Goal: Transaction & Acquisition: Purchase product/service

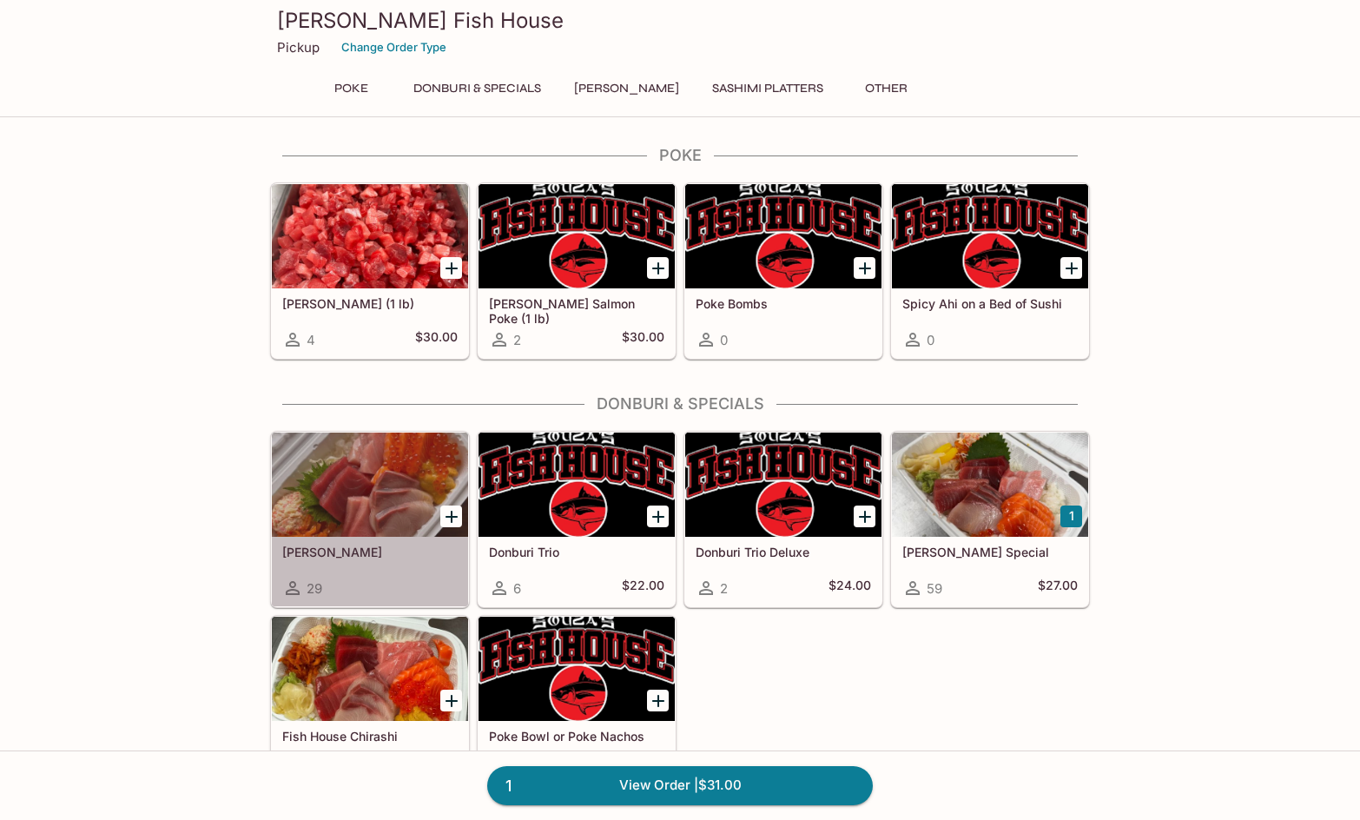
click at [389, 500] on div at bounding box center [370, 484] width 196 height 104
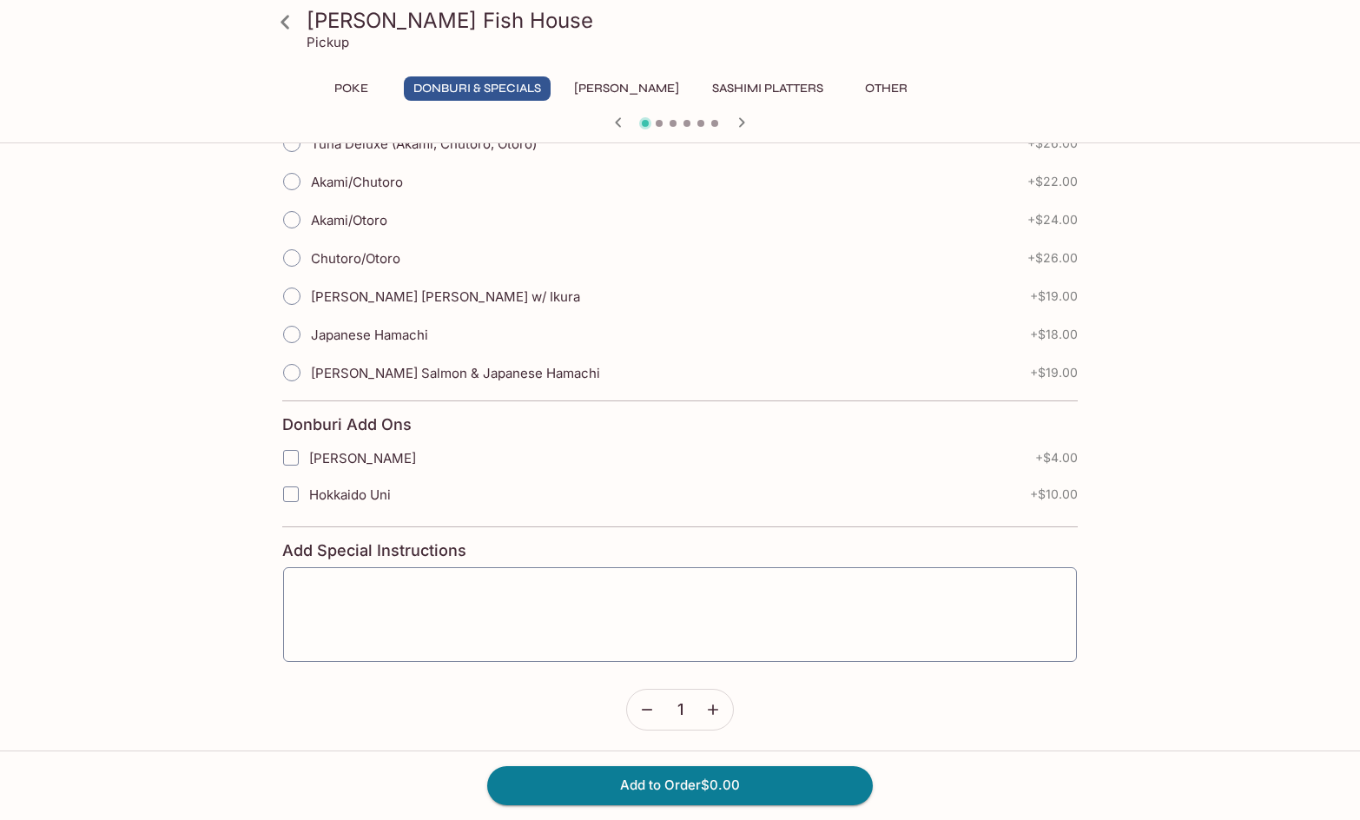
scroll to position [549, 0]
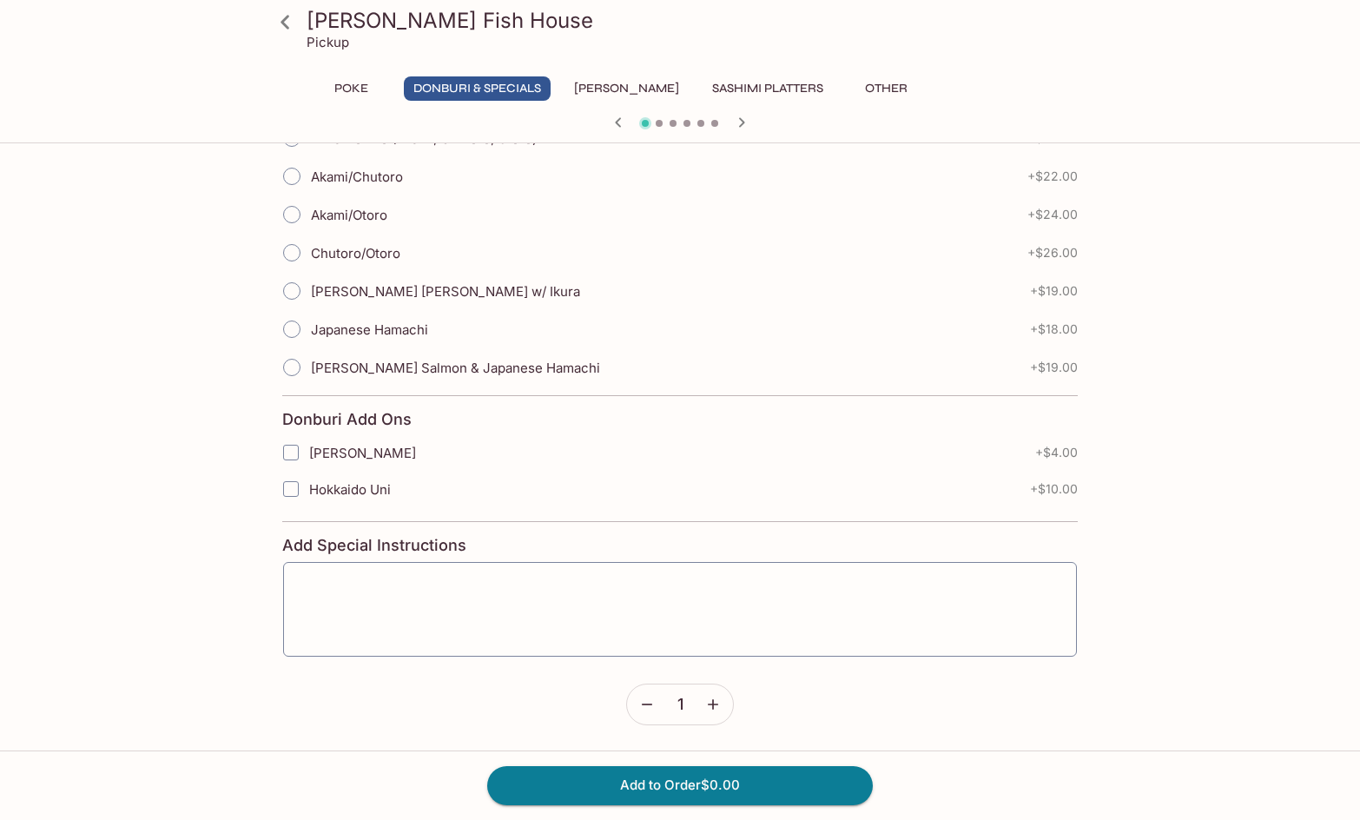
click at [287, 21] on icon at bounding box center [285, 22] width 30 height 30
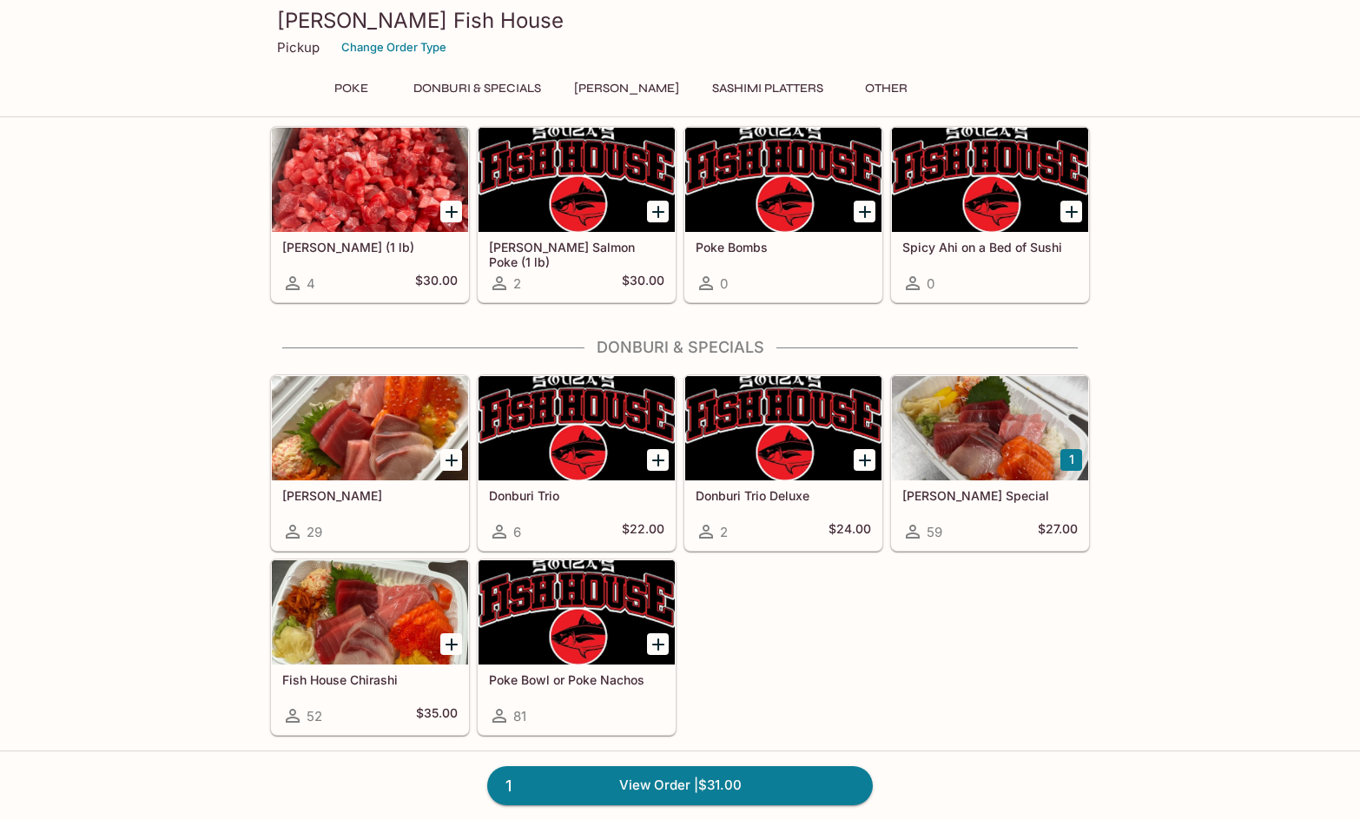
scroll to position [87, 0]
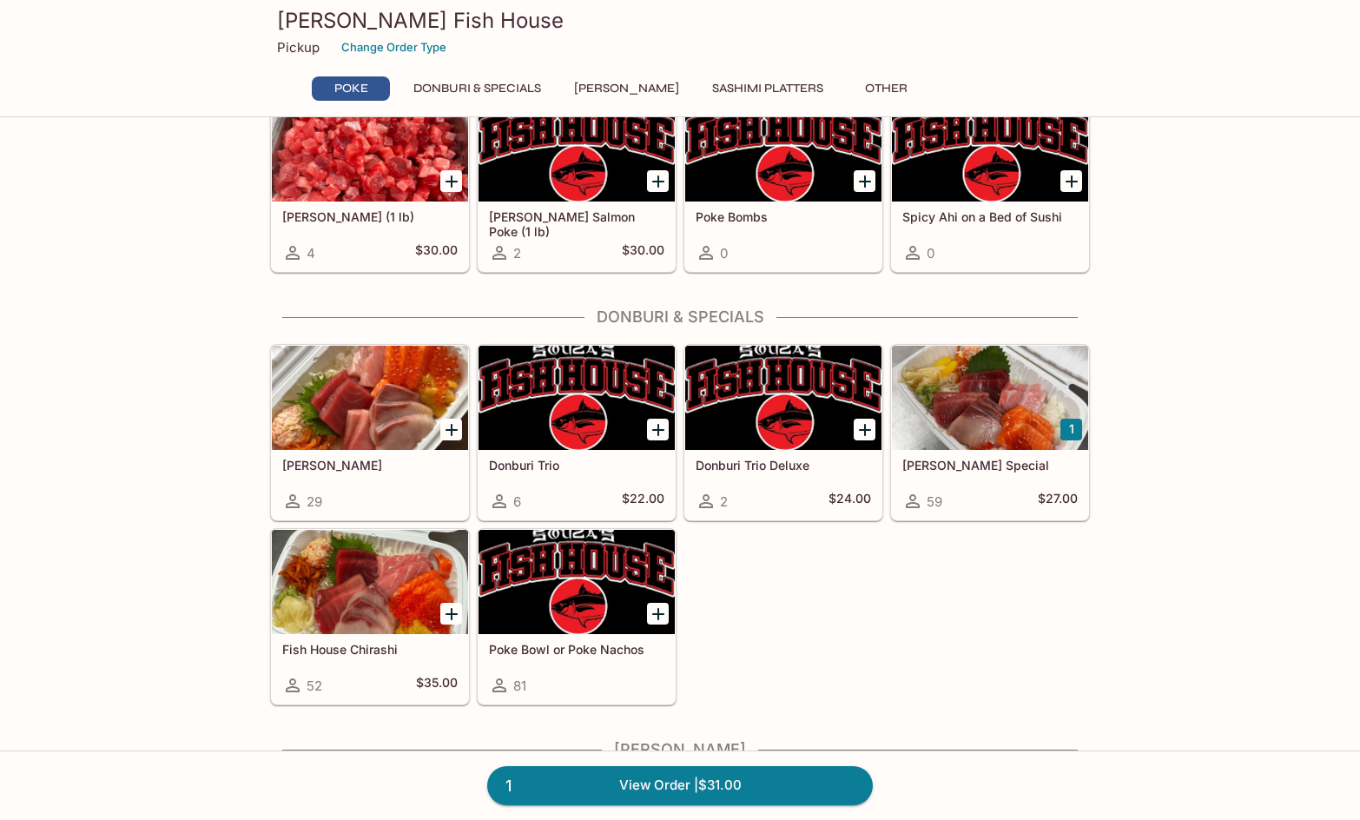
click at [564, 582] on div at bounding box center [576, 582] width 196 height 104
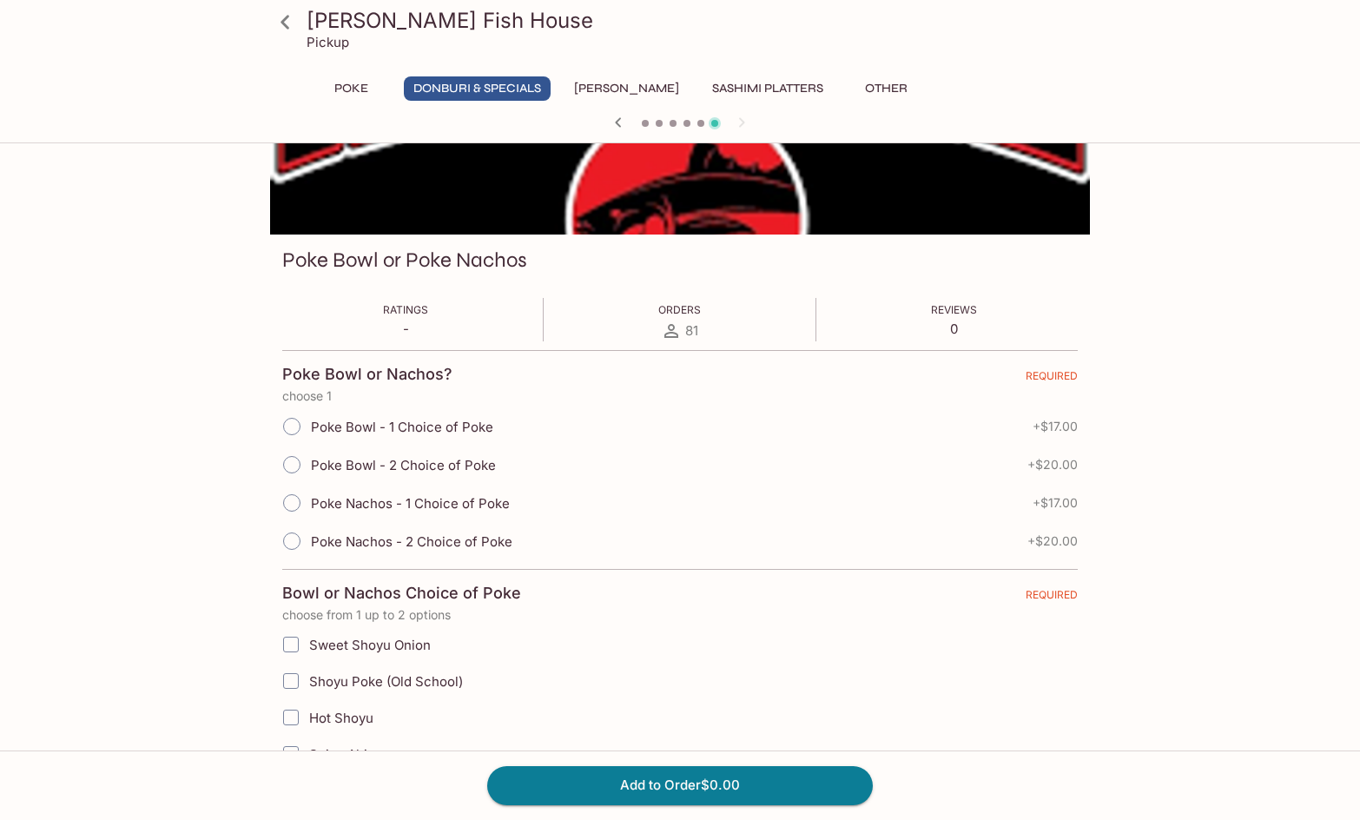
scroll to position [174, 0]
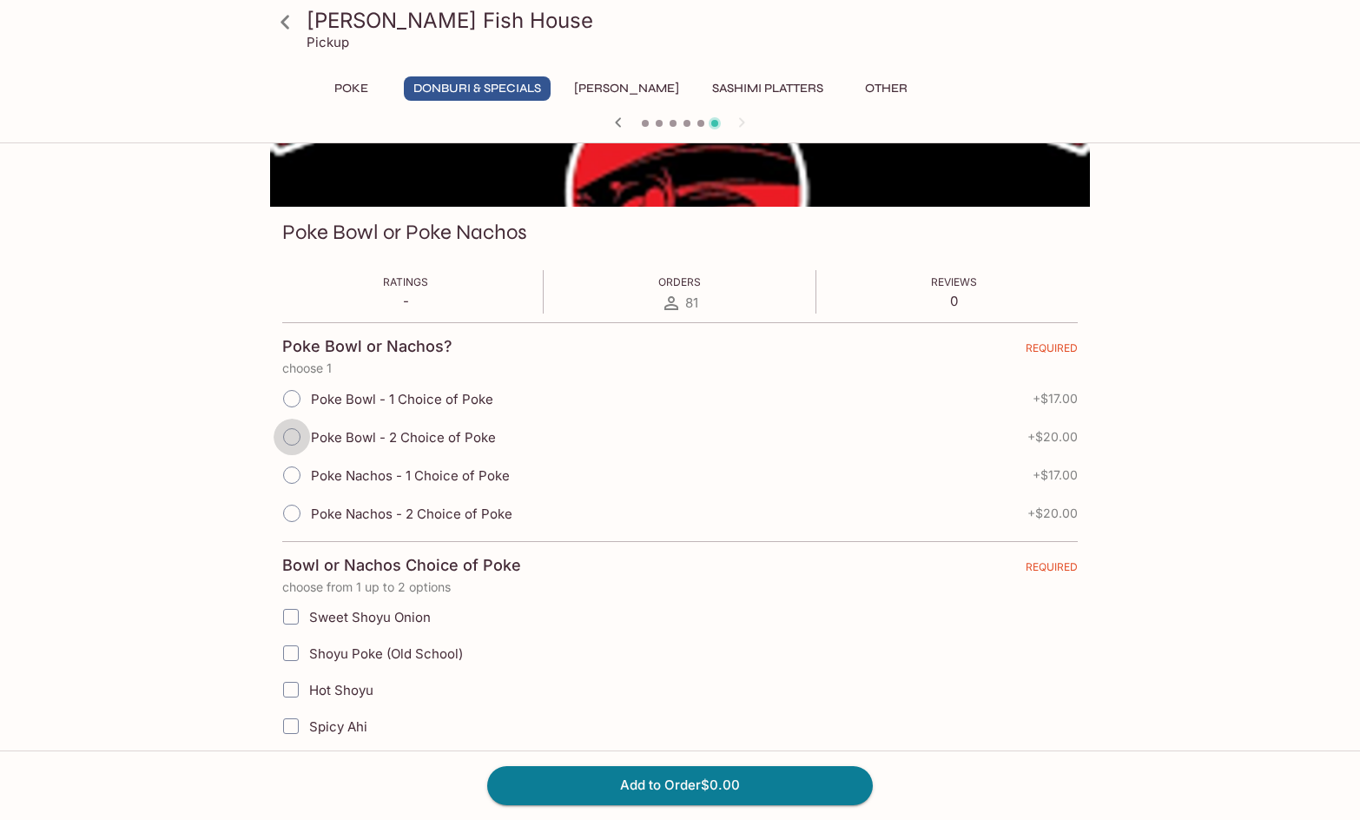
click at [288, 432] on input "Poke Bowl - 2 Choice of Poke" at bounding box center [291, 436] width 36 height 36
radio input "true"
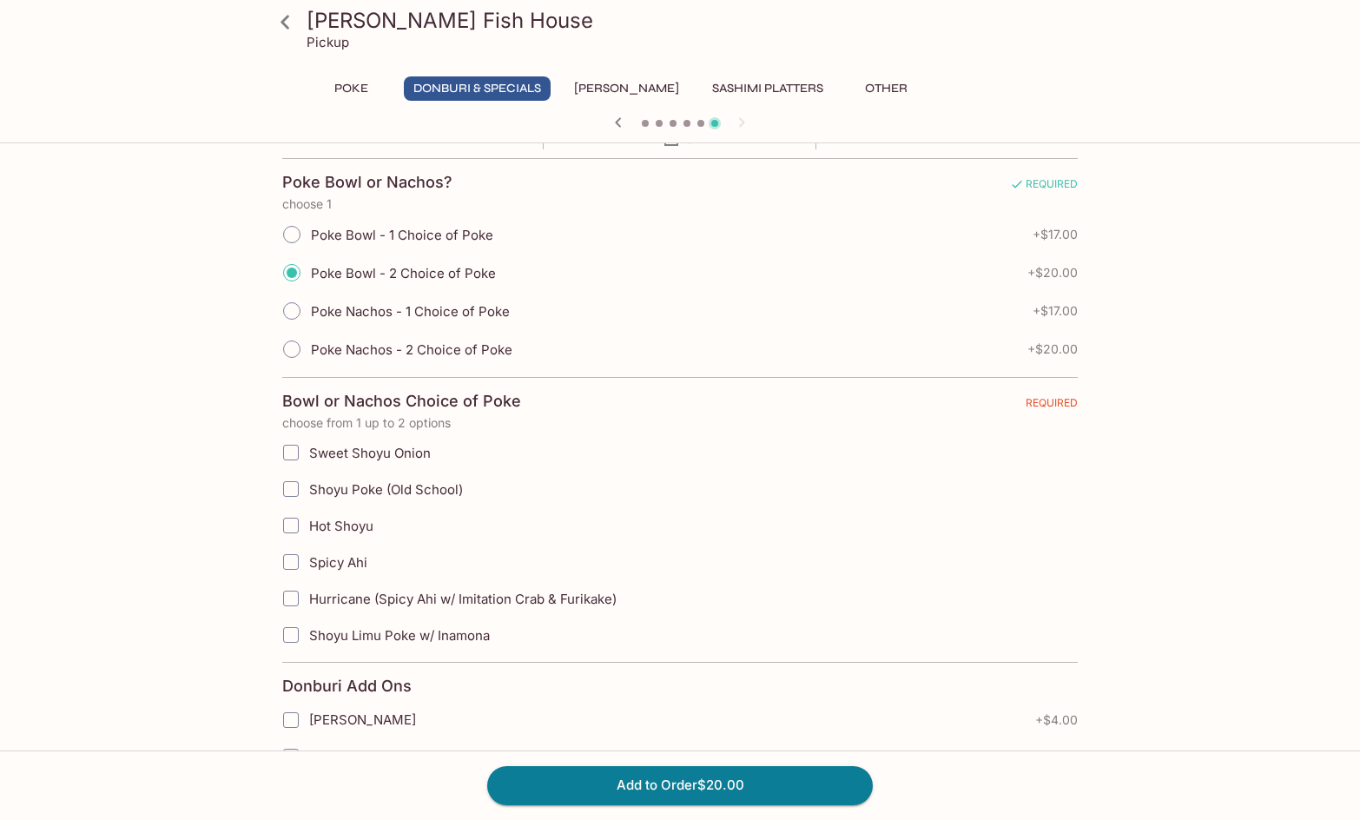
scroll to position [347, 0]
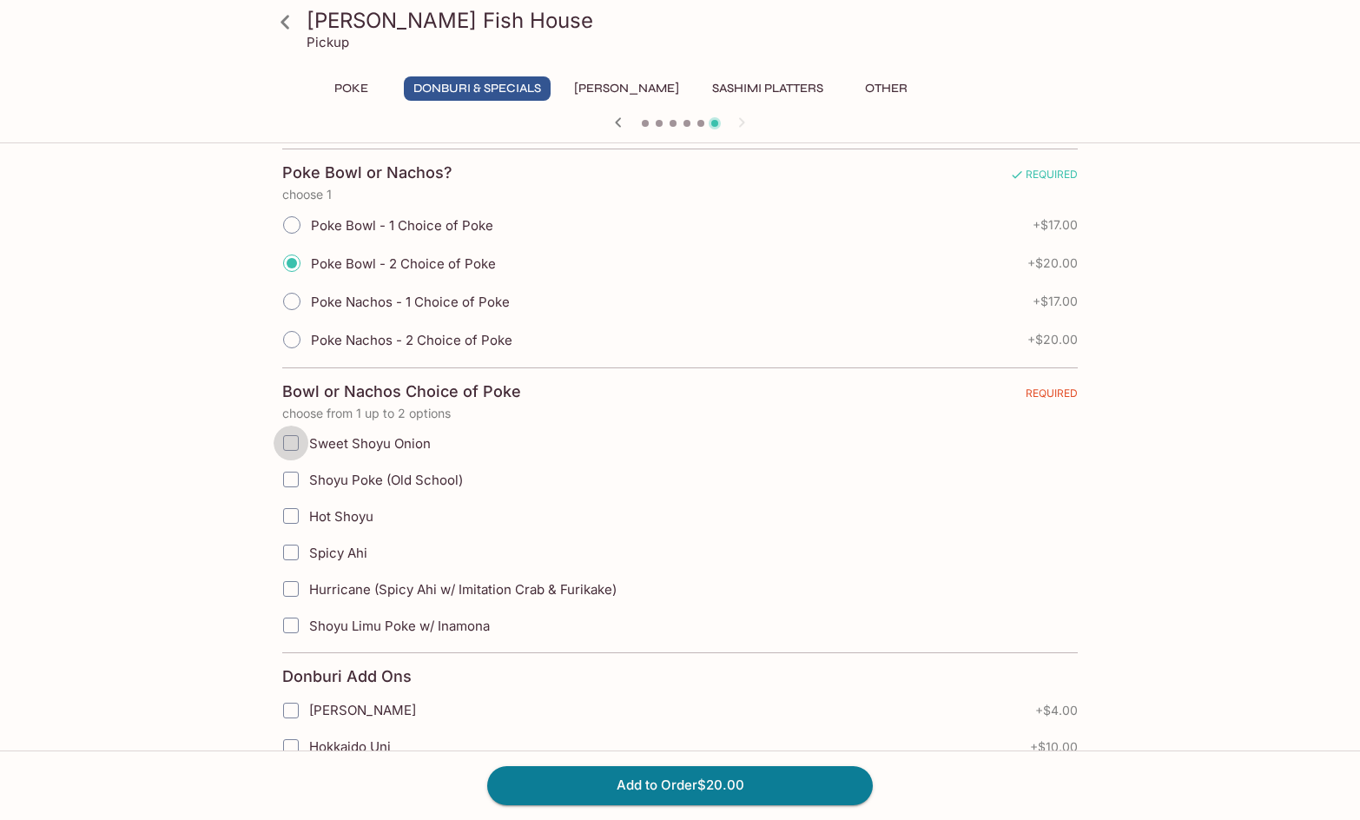
click at [306, 441] on input "Sweet Shoyu Onion" at bounding box center [290, 442] width 35 height 35
checkbox input "true"
click at [340, 550] on span "Spicy Ahi" at bounding box center [338, 552] width 58 height 16
click at [308, 550] on input "Spicy Ahi" at bounding box center [290, 552] width 35 height 35
checkbox input "true"
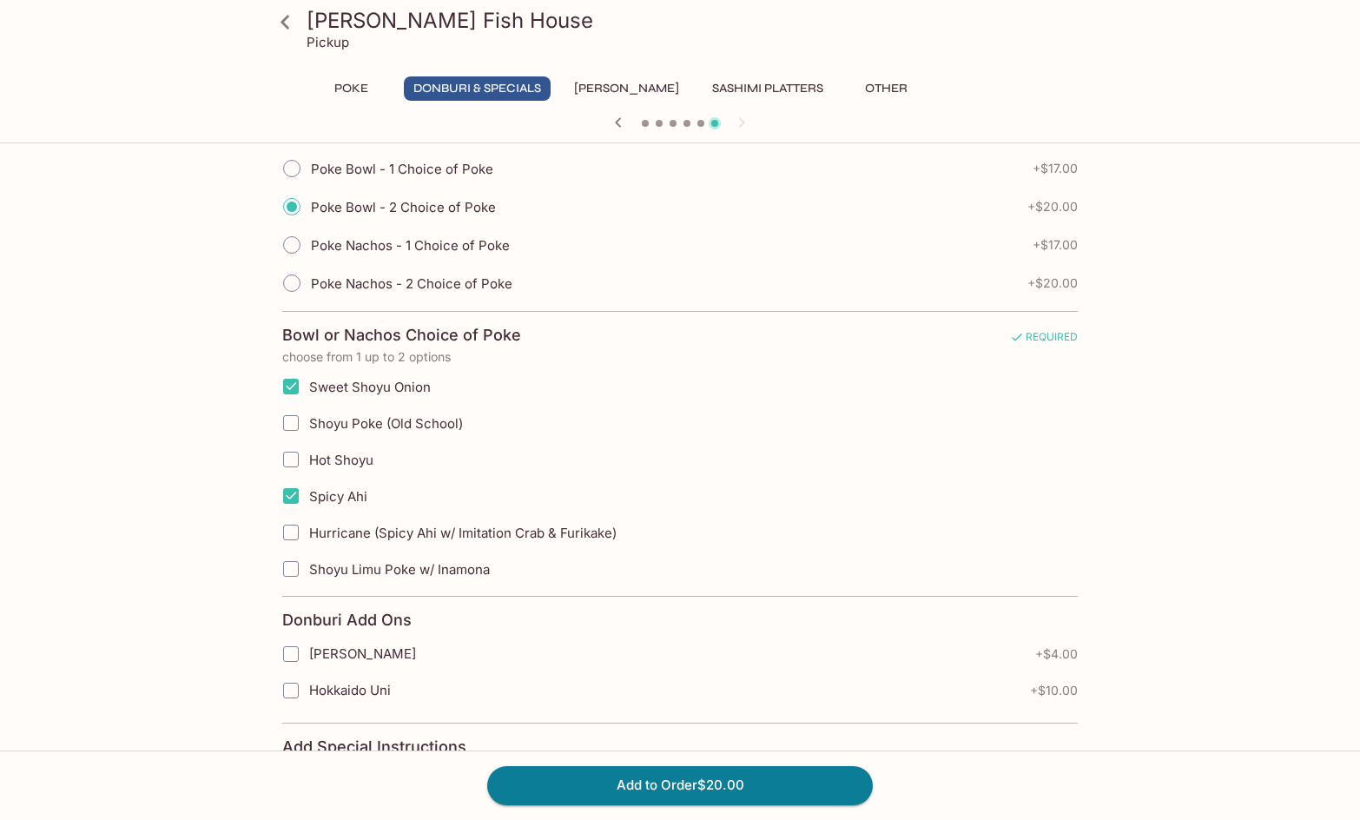
scroll to position [434, 0]
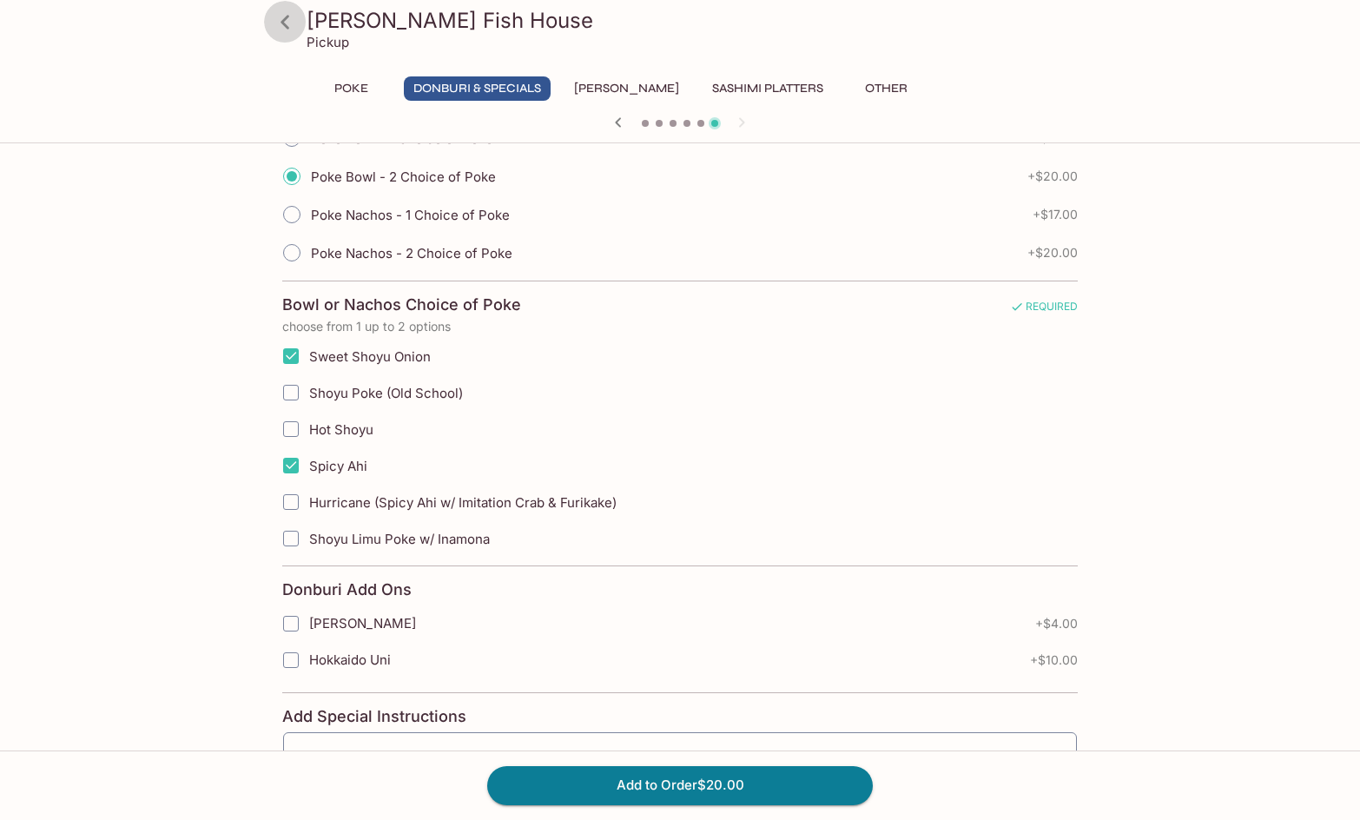
click at [288, 23] on icon at bounding box center [285, 22] width 30 height 30
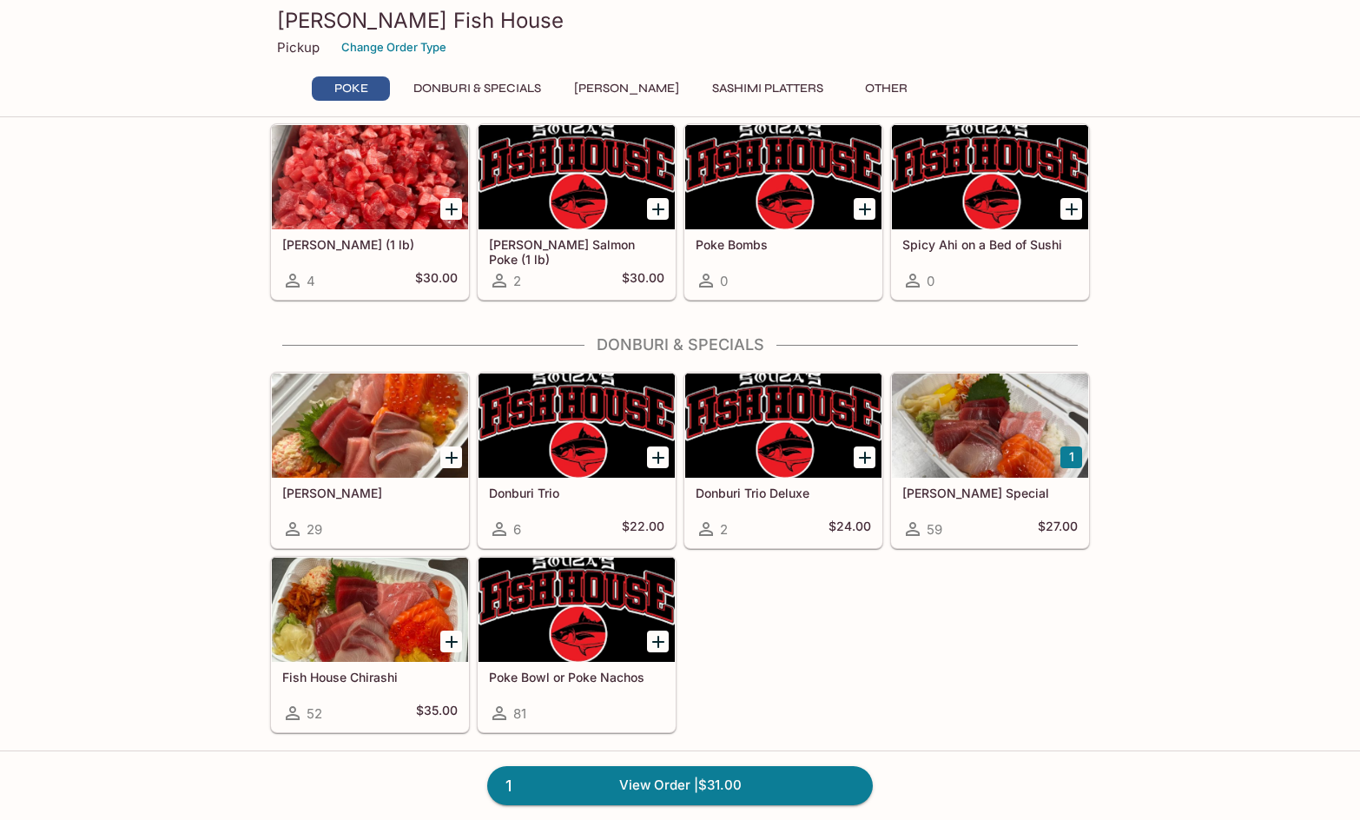
scroll to position [87, 0]
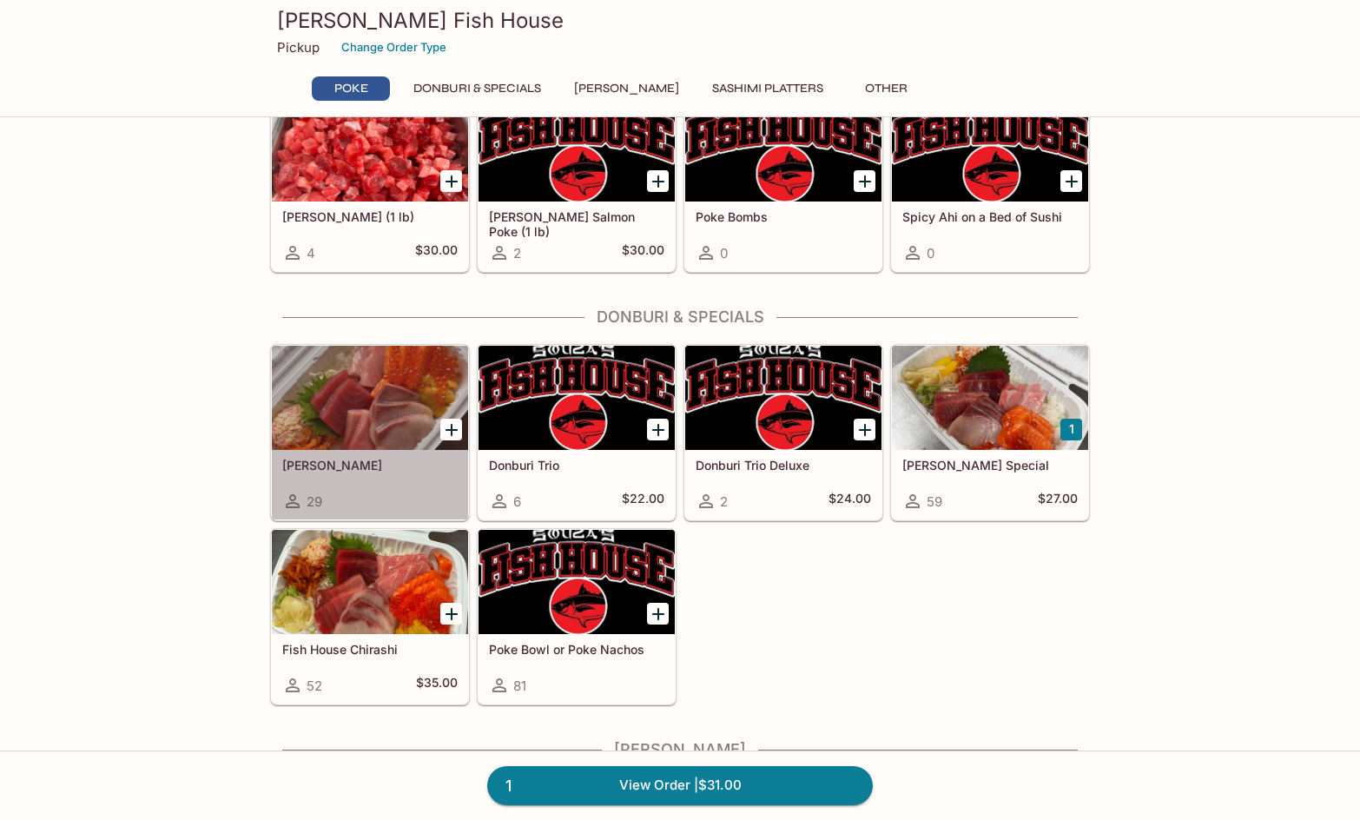
click at [310, 428] on div at bounding box center [370, 398] width 196 height 104
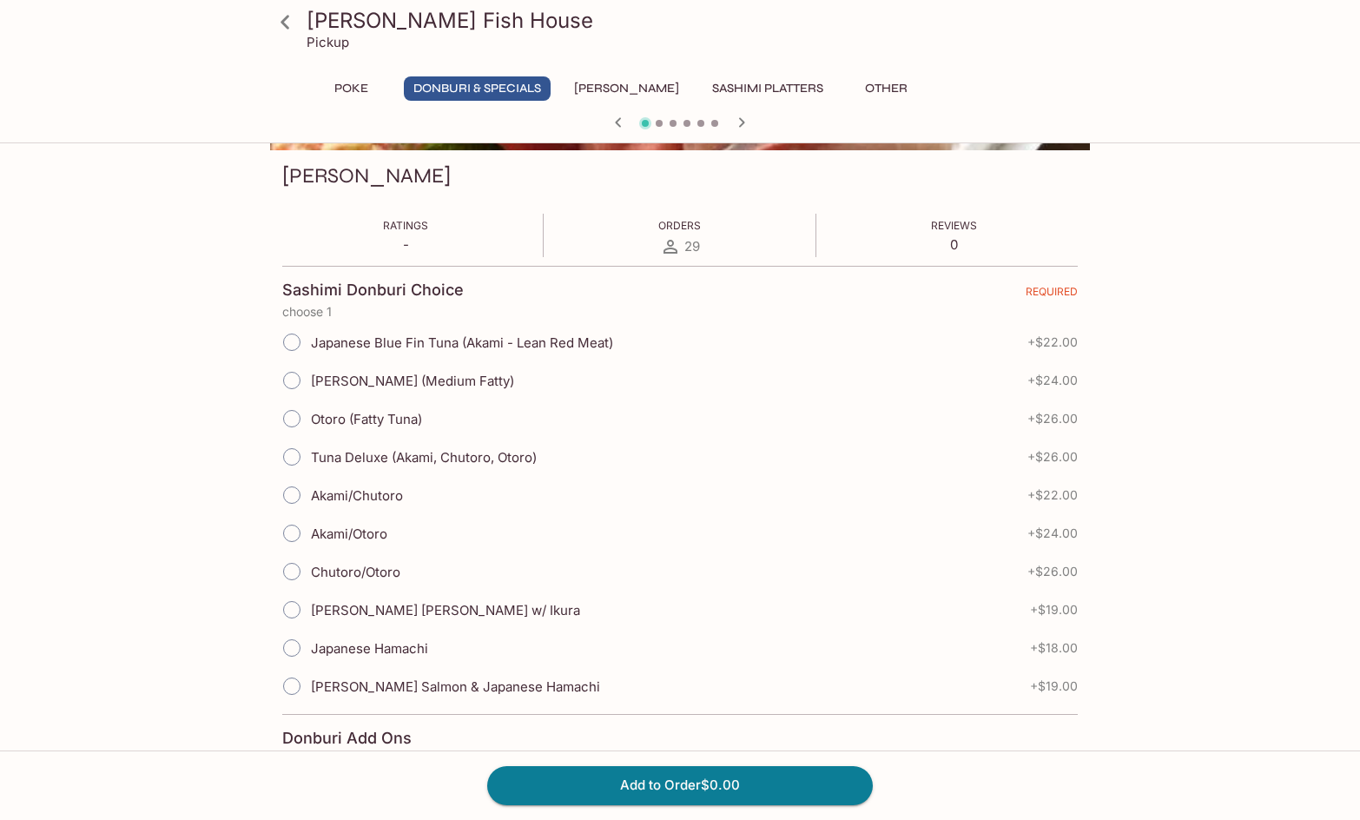
scroll to position [260, 0]
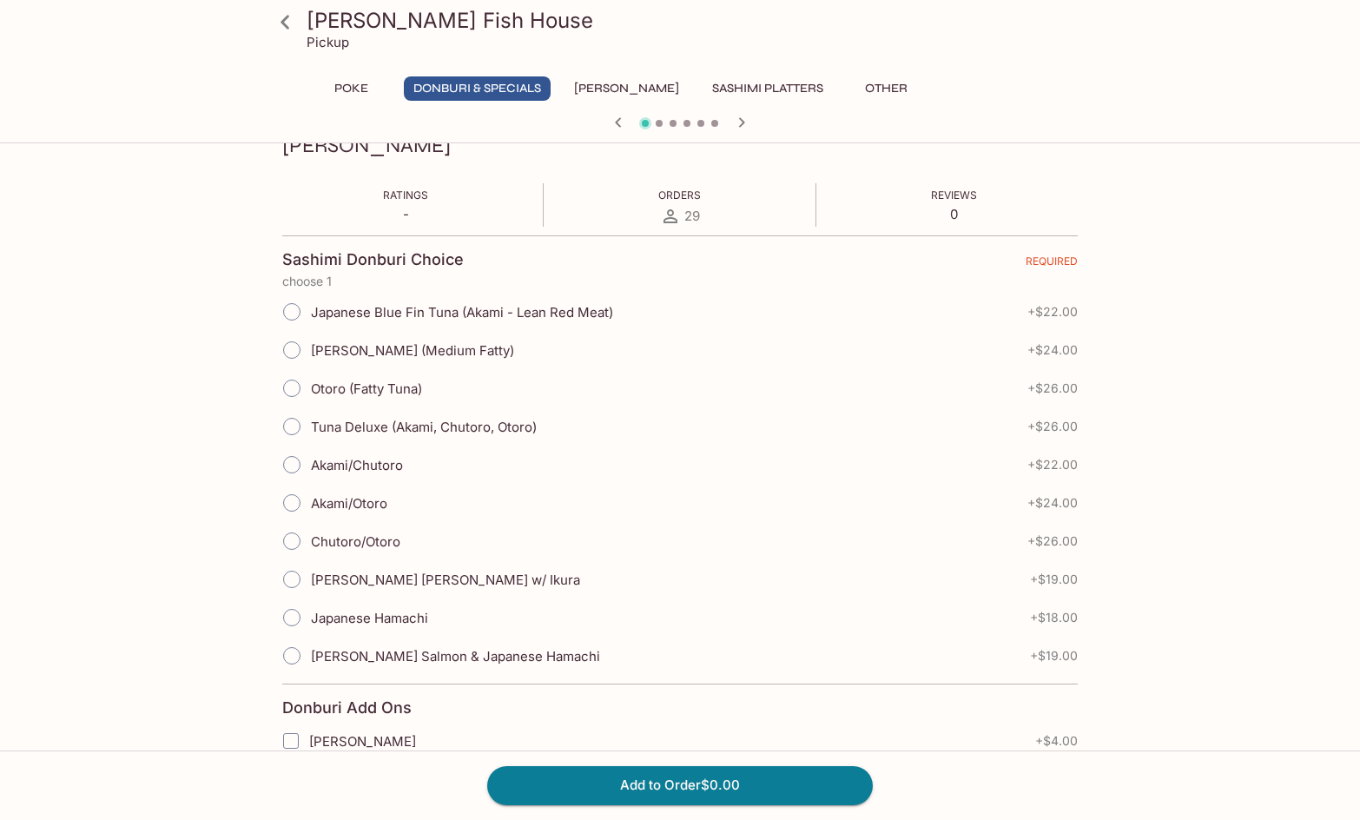
click at [403, 623] on span "Japanese Hamachi" at bounding box center [369, 617] width 117 height 16
click at [310, 623] on input "Japanese Hamachi" at bounding box center [291, 617] width 36 height 36
radio input "true"
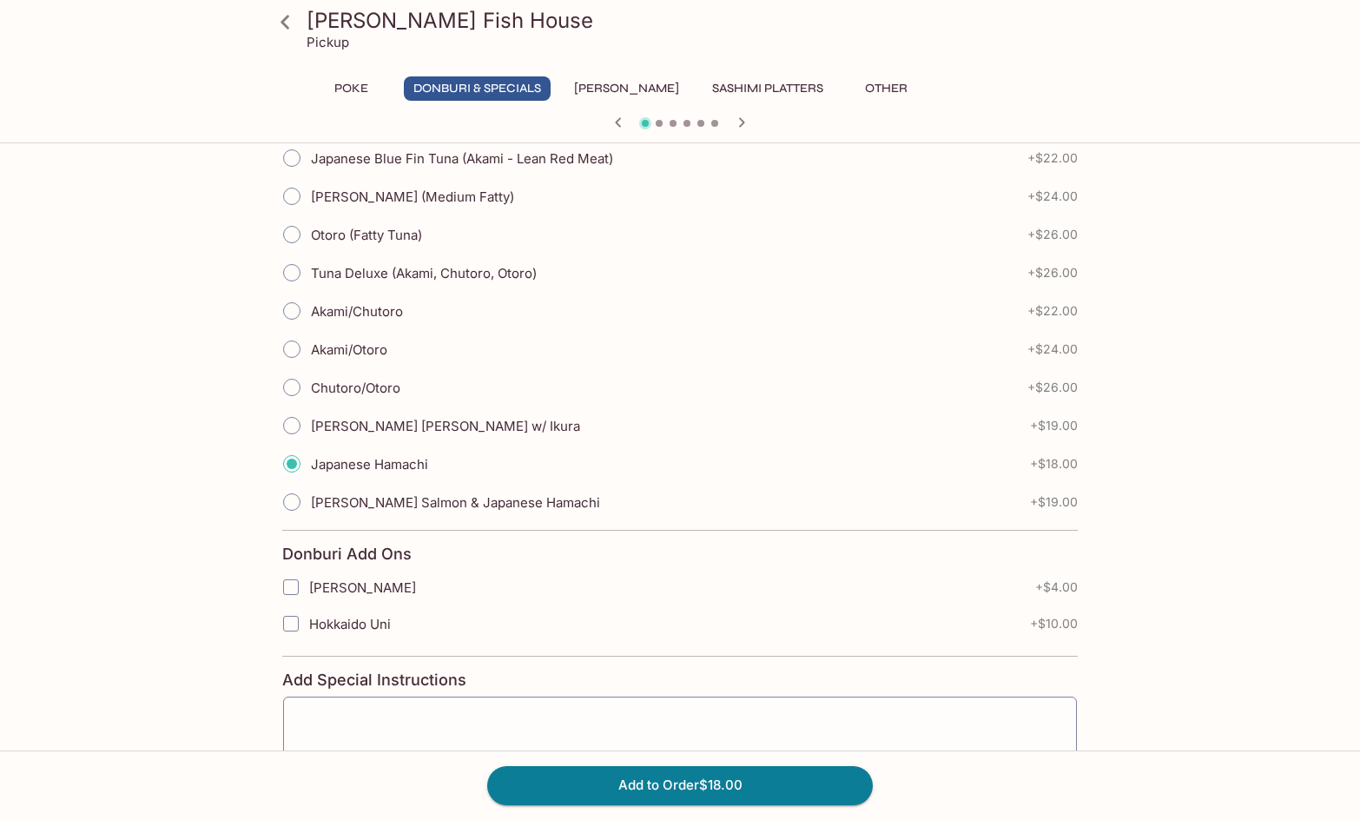
scroll to position [434, 0]
